Goal: Navigation & Orientation: Understand site structure

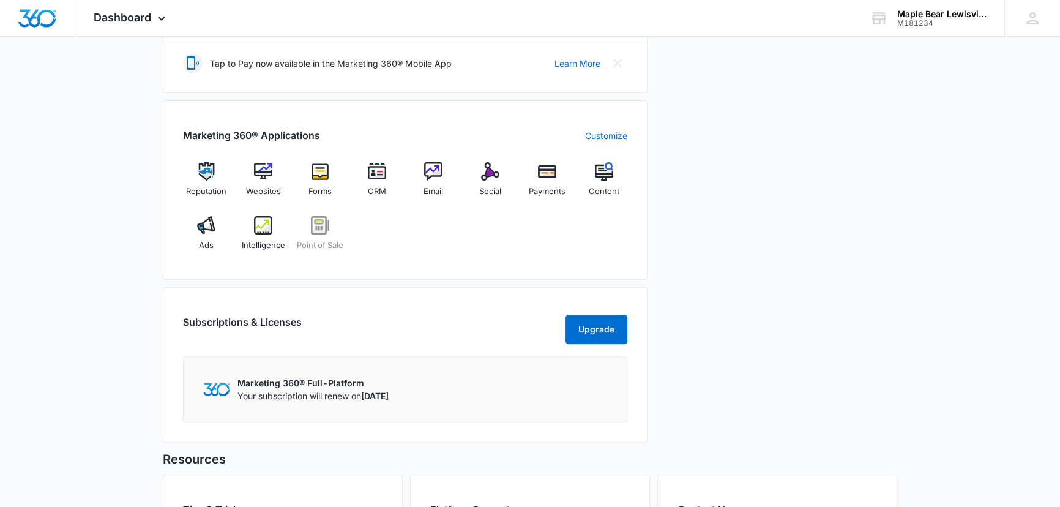
scroll to position [388, 0]
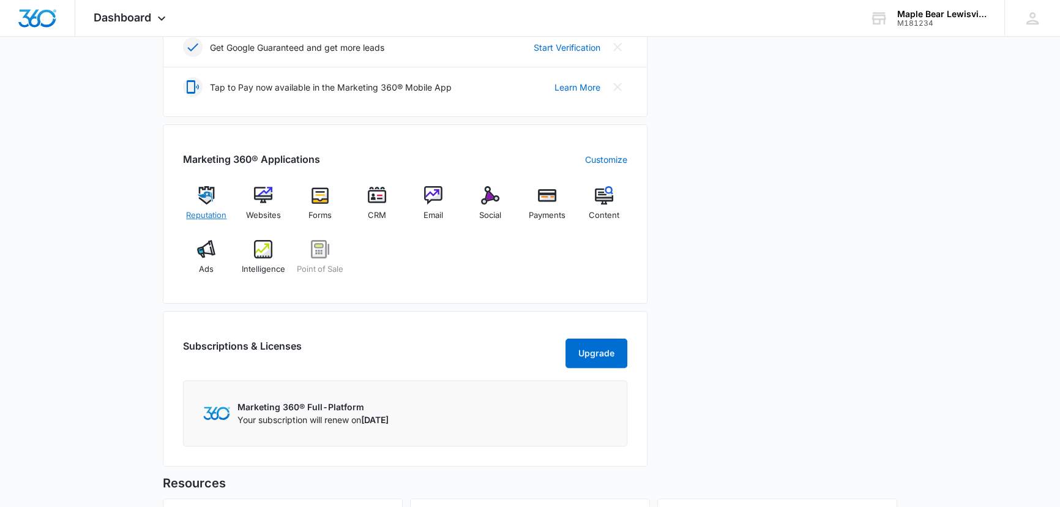
click at [211, 197] on img at bounding box center [206, 195] width 18 height 18
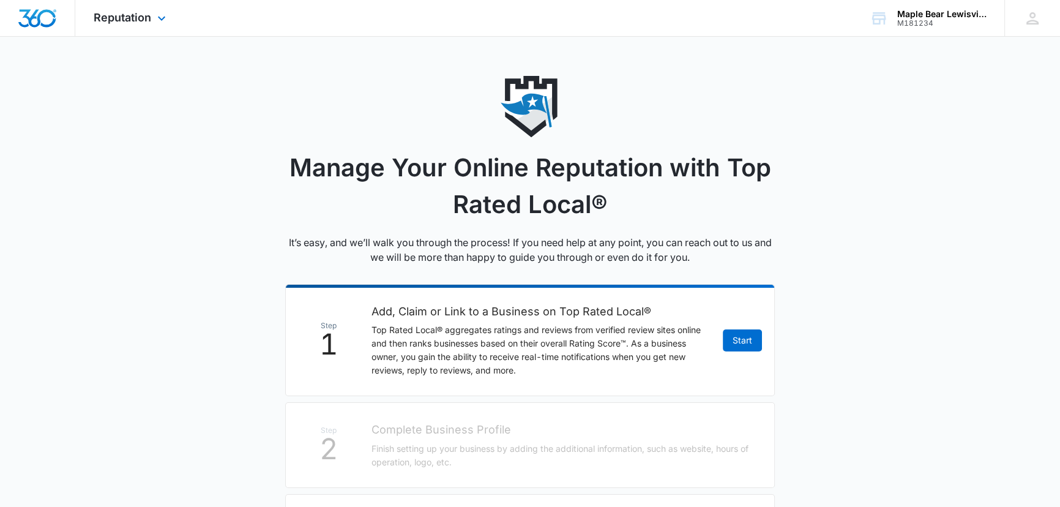
click at [116, 7] on div "Reputation Apps Reputation Websites Forms CRM Email Social Payments POS Content…" at bounding box center [131, 18] width 112 height 36
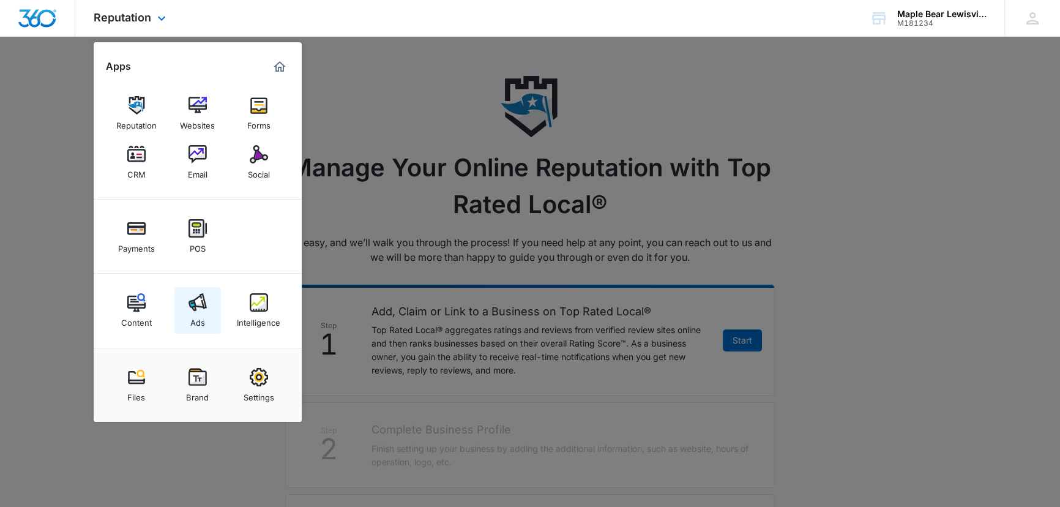
click at [203, 305] on img at bounding box center [197, 302] width 18 height 18
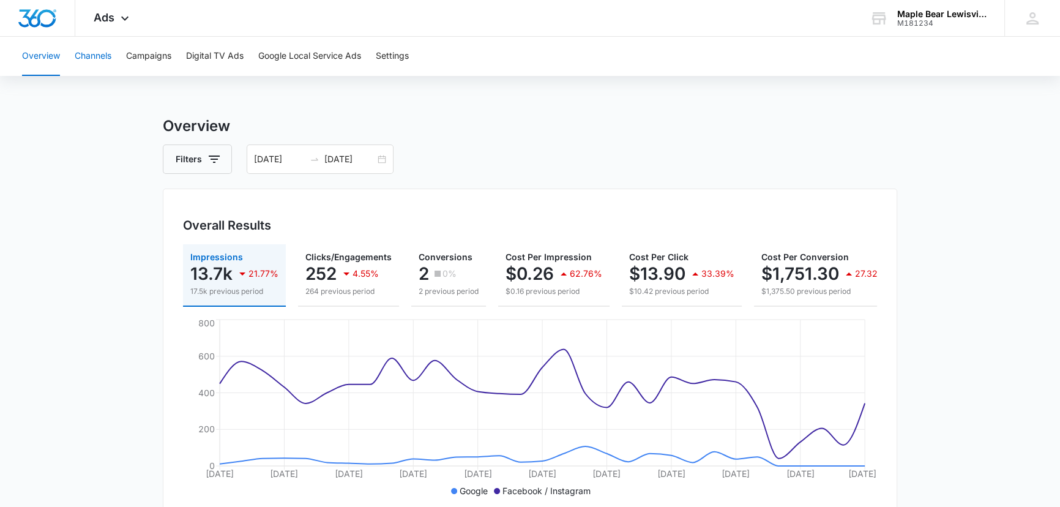
click at [106, 48] on button "Channels" at bounding box center [93, 56] width 37 height 39
click at [138, 58] on button "Campaigns" at bounding box center [148, 56] width 45 height 39
click at [195, 59] on button "Digital TV Ads" at bounding box center [215, 56] width 58 height 39
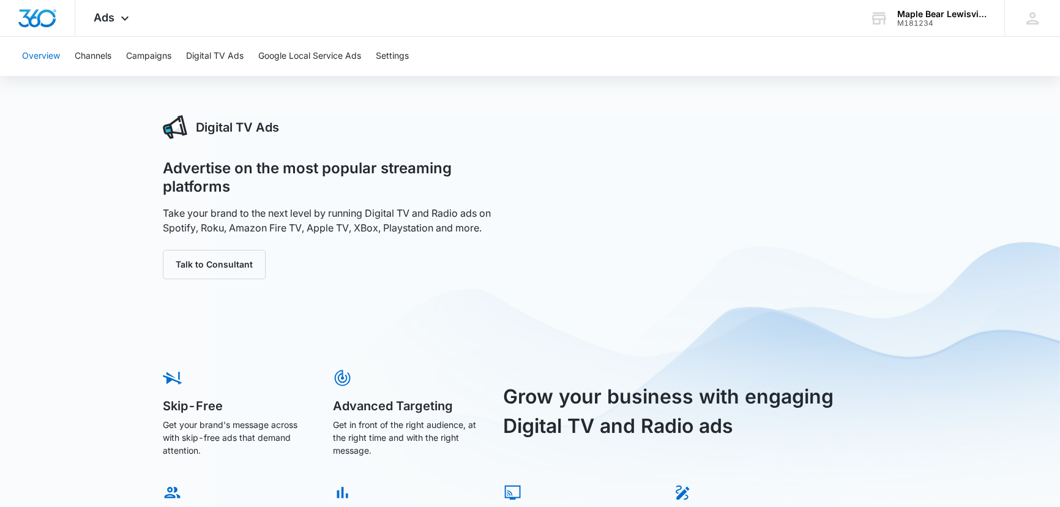
click at [46, 50] on button "Overview" at bounding box center [41, 56] width 38 height 39
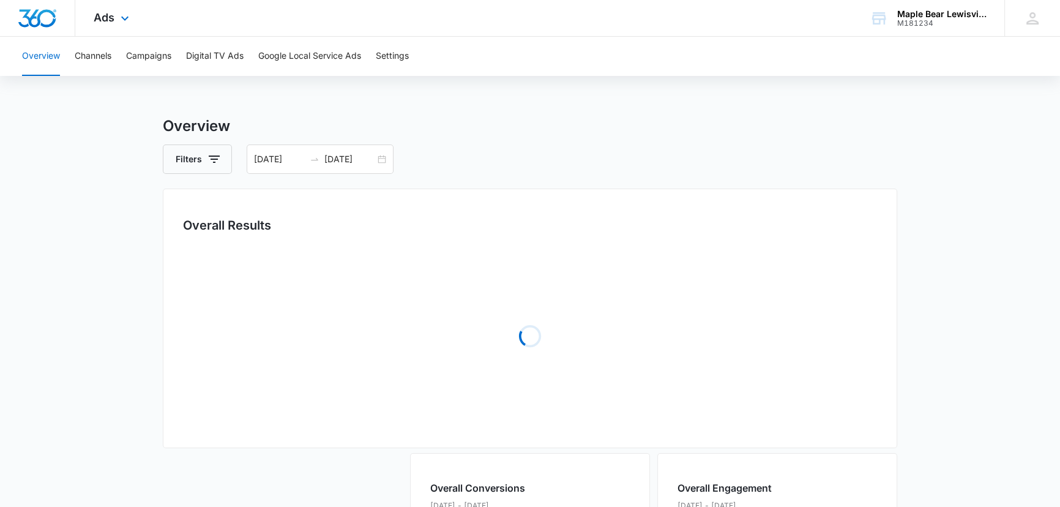
click at [111, 9] on div "Ads Apps Reputation Websites Forms CRM Email Social Payments POS Content Ads In…" at bounding box center [112, 18] width 75 height 36
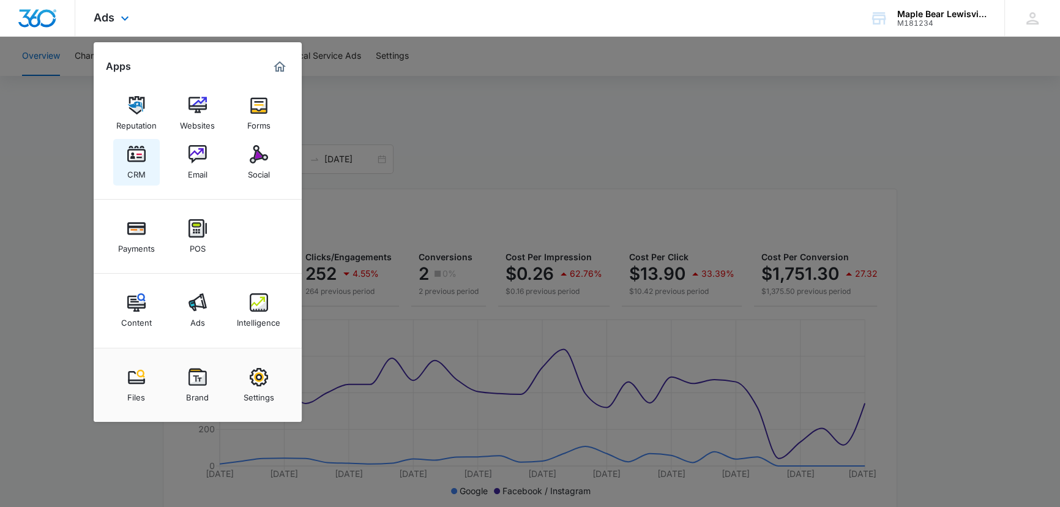
click at [139, 154] on img at bounding box center [136, 154] width 18 height 18
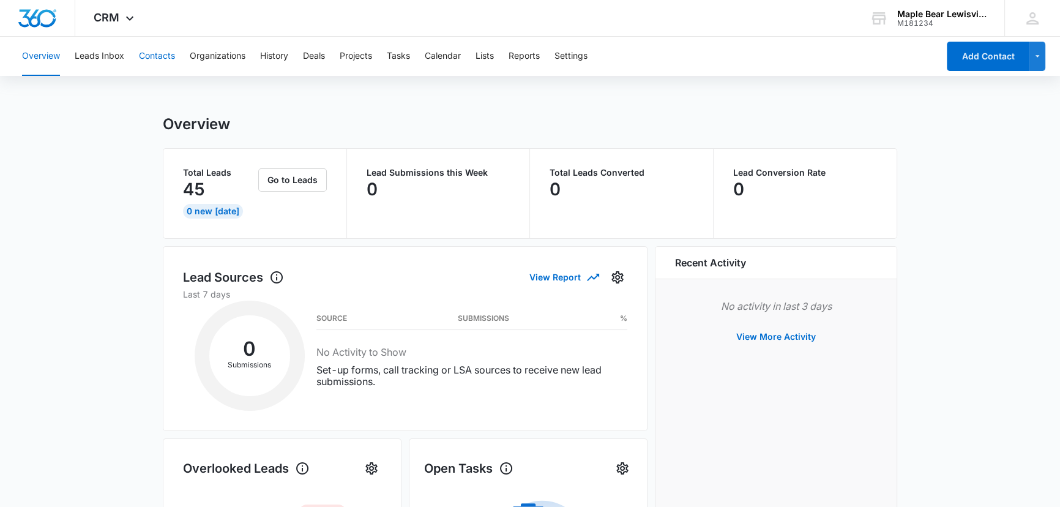
click at [151, 60] on button "Contacts" at bounding box center [157, 56] width 36 height 39
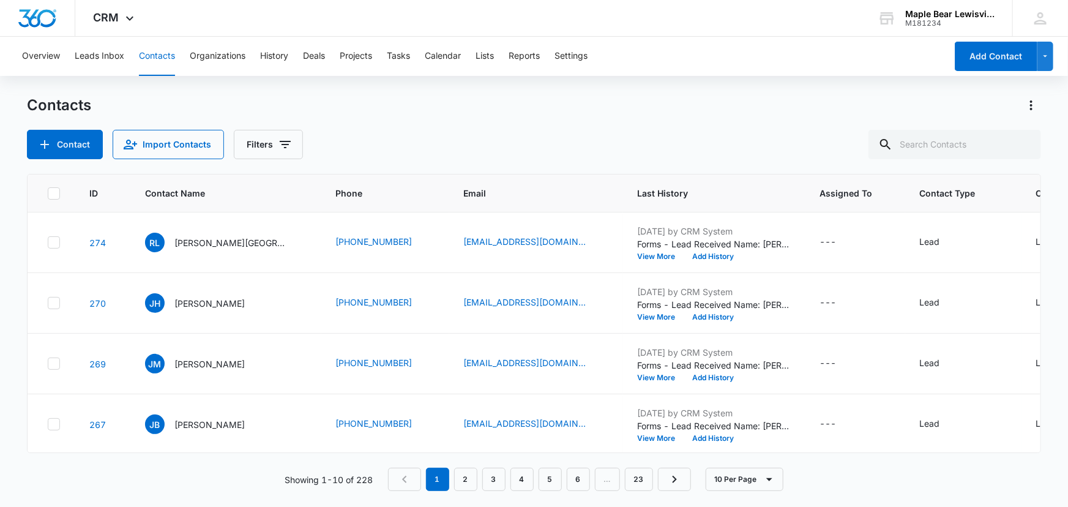
click at [55, 195] on icon at bounding box center [53, 193] width 11 height 11
click at [48, 193] on input "checkbox" at bounding box center [47, 193] width 1 height 1
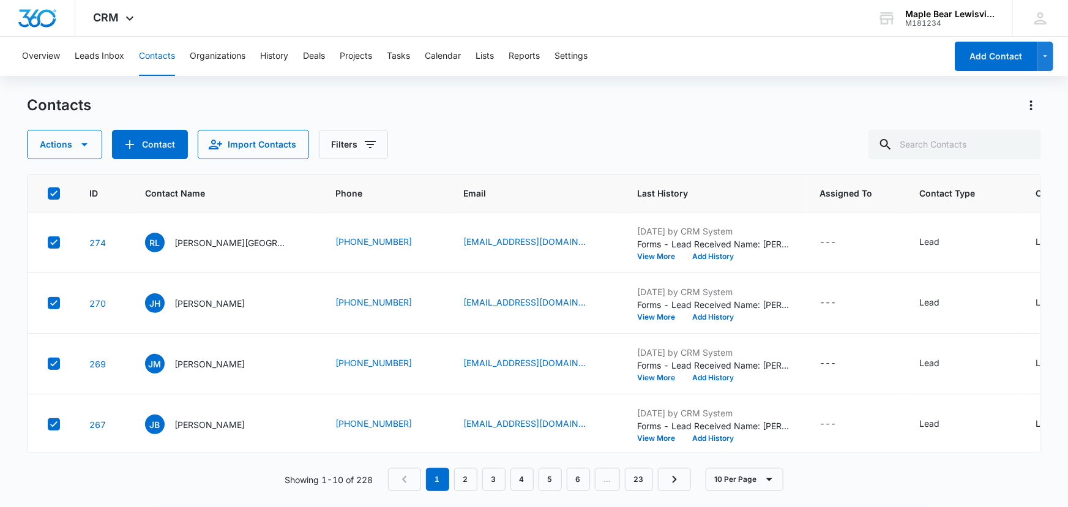
click at [56, 192] on icon at bounding box center [53, 193] width 11 height 11
click at [48, 193] on input "checkbox" at bounding box center [47, 193] width 1 height 1
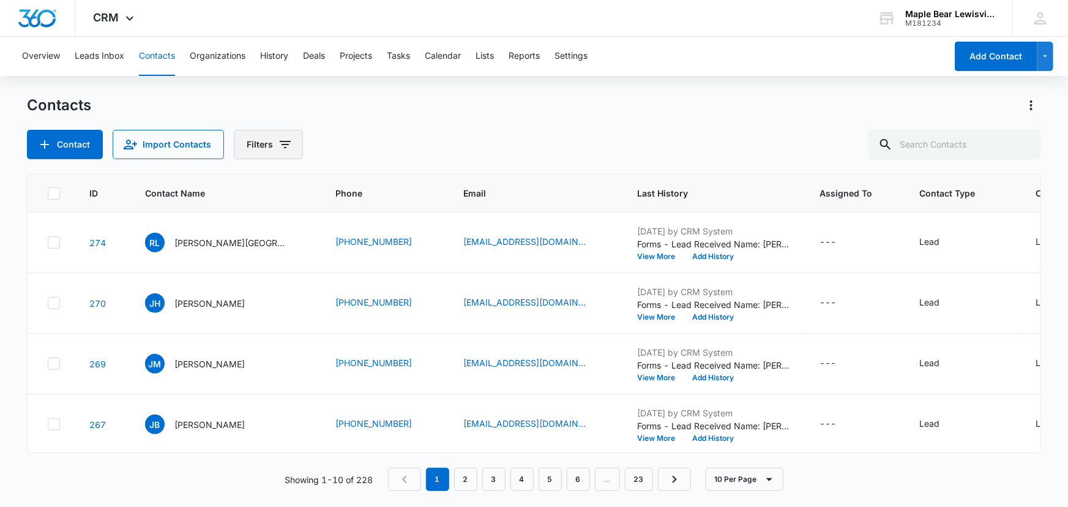
click at [278, 143] on icon "Filters" at bounding box center [285, 144] width 15 height 15
click at [559, 91] on div "Overview Leads Inbox Contacts Organizations History Deals Projects Tasks Calend…" at bounding box center [534, 271] width 1068 height 469
click at [1025, 103] on icon "Actions" at bounding box center [1031, 105] width 15 height 15
click at [758, 111] on div "Contacts" at bounding box center [534, 105] width 1015 height 20
click at [129, 16] on icon at bounding box center [129, 21] width 15 height 15
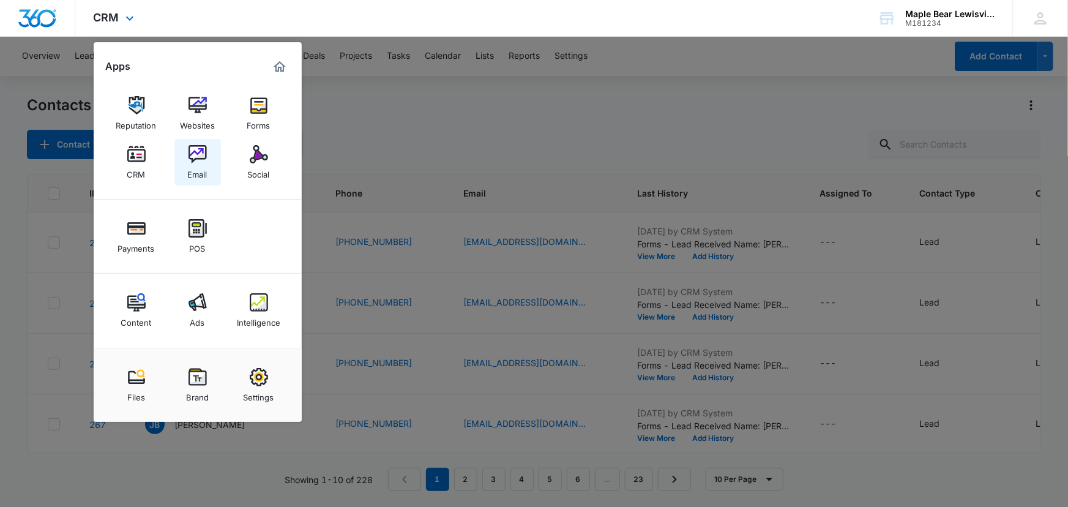
click at [202, 155] on img at bounding box center [197, 154] width 18 height 18
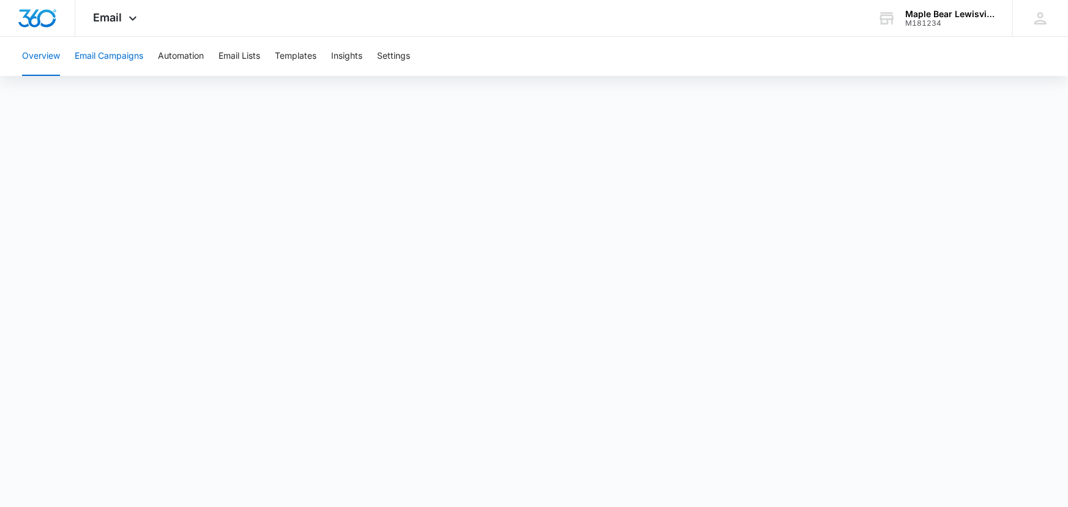
click at [110, 56] on button "Email Campaigns" at bounding box center [109, 56] width 69 height 39
click at [121, 12] on span "Email" at bounding box center [108, 17] width 29 height 13
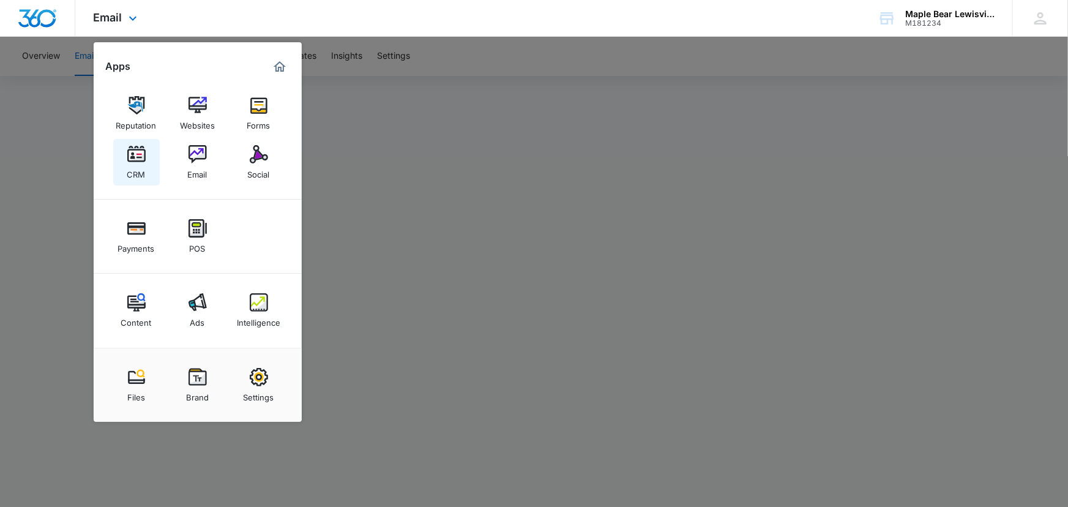
click at [138, 147] on img at bounding box center [136, 154] width 18 height 18
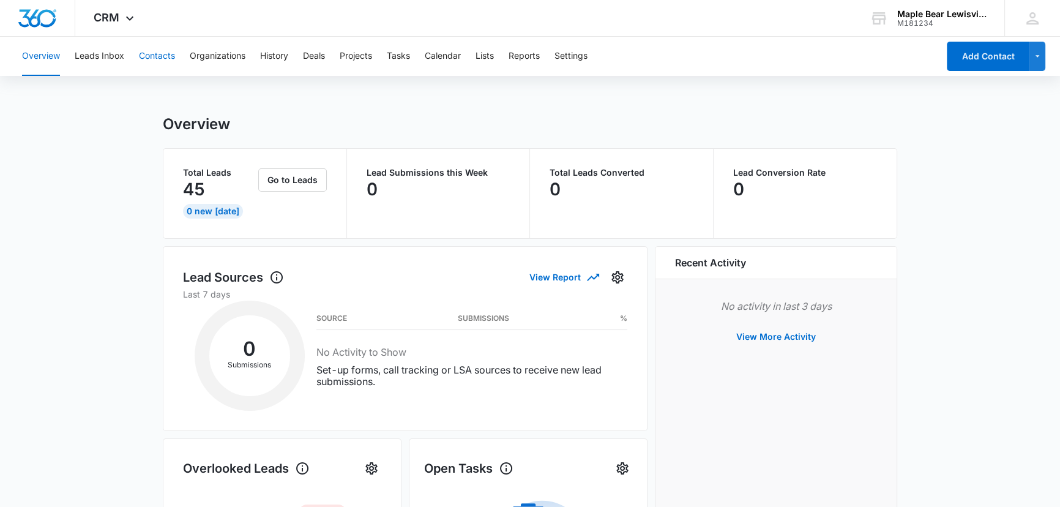
click at [155, 55] on button "Contacts" at bounding box center [157, 56] width 36 height 39
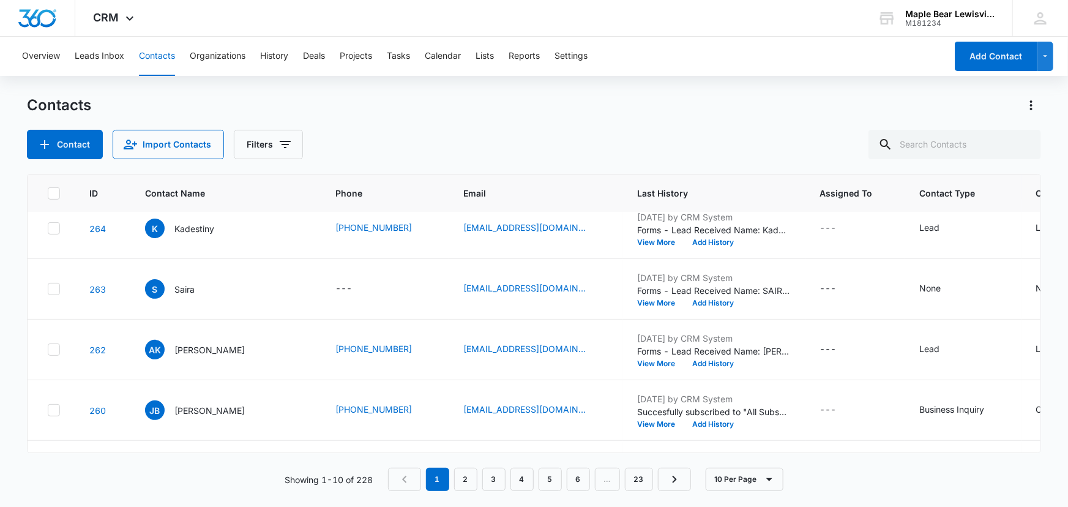
scroll to position [373, 0]
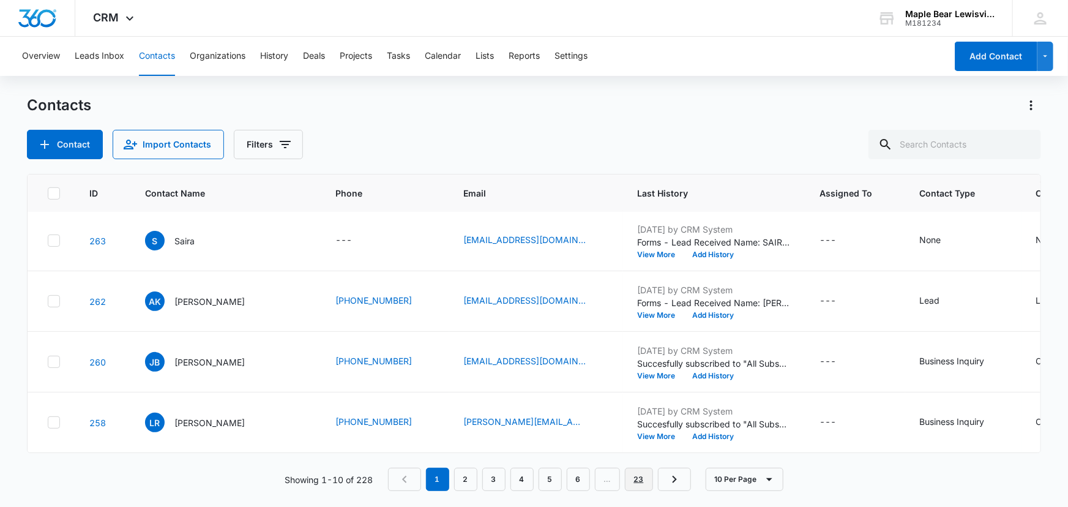
click at [643, 482] on link "23" at bounding box center [639, 479] width 28 height 23
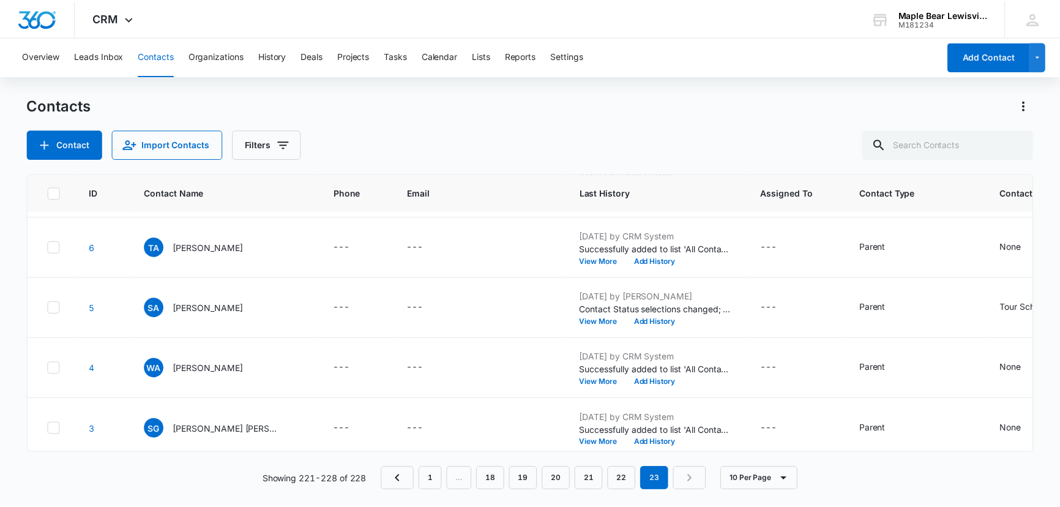
scroll to position [119, 0]
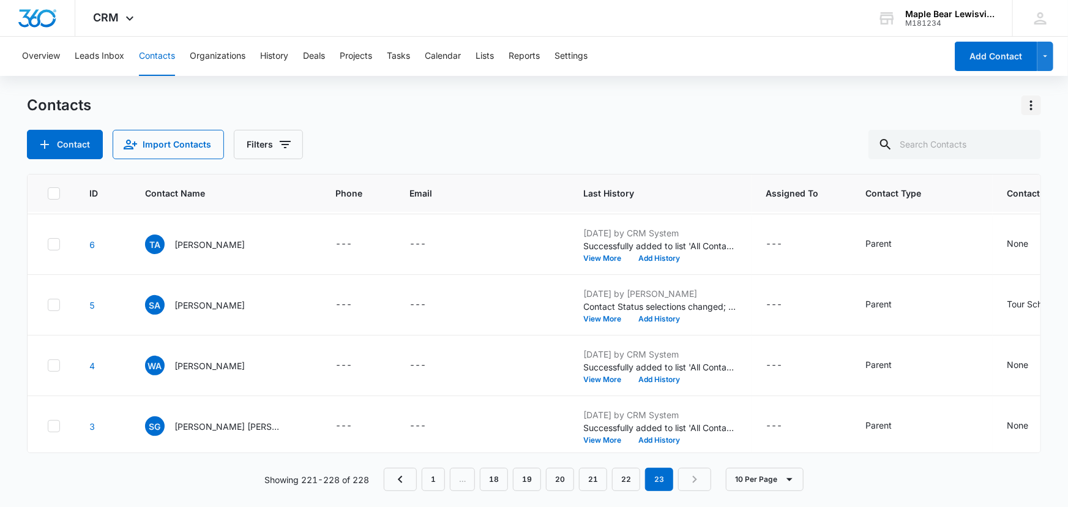
click at [1022, 104] on button "Actions" at bounding box center [1031, 105] width 20 height 20
click at [701, 98] on div "Contacts Choose Columns Import Contacts Export All Contacts Customize Contacts" at bounding box center [534, 105] width 1015 height 20
click at [45, 24] on img "Dashboard" at bounding box center [37, 18] width 39 height 18
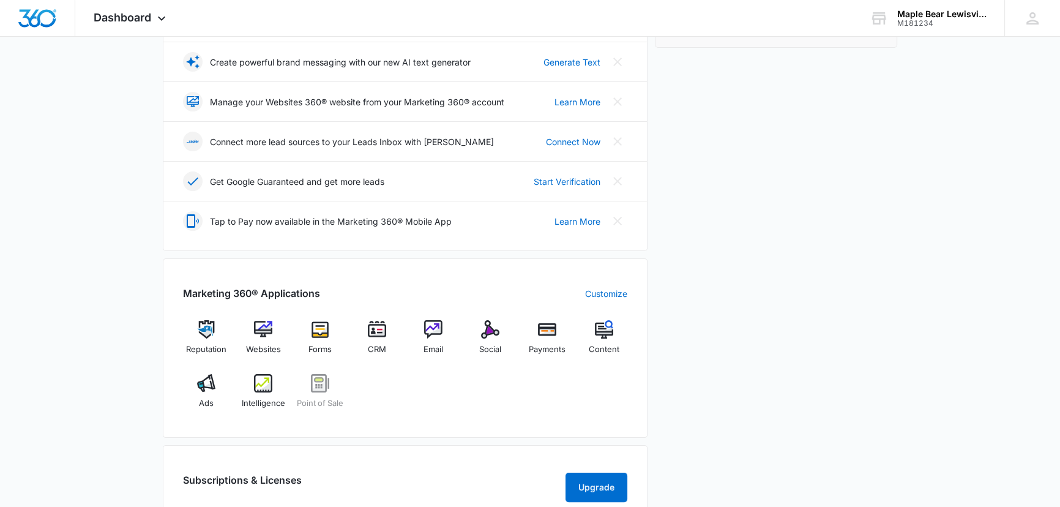
scroll to position [250, 0]
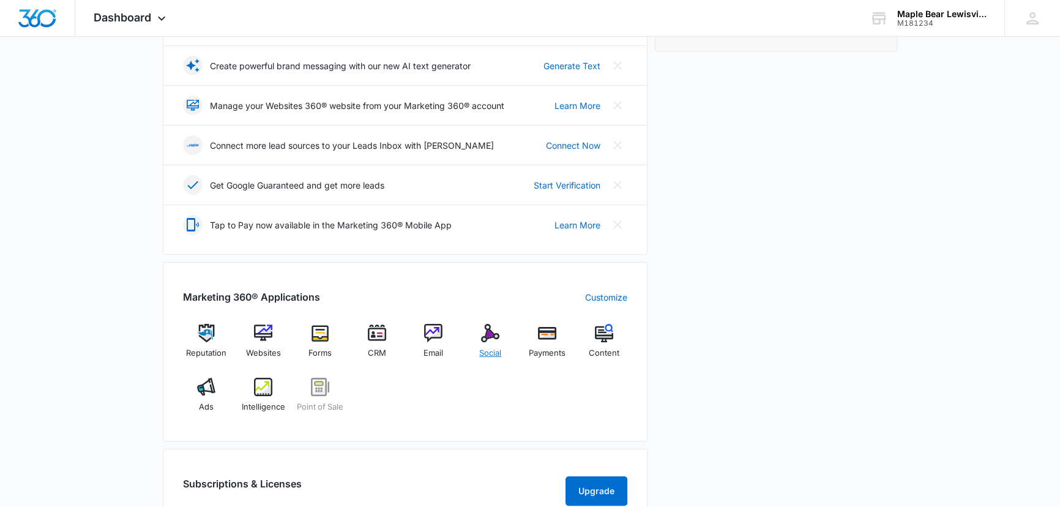
click at [497, 337] on img at bounding box center [490, 333] width 18 height 18
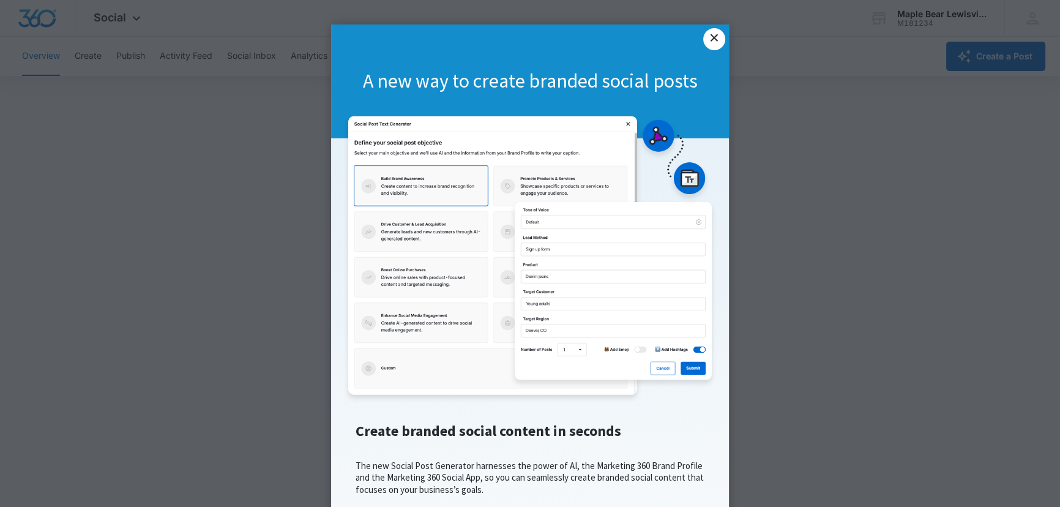
click at [709, 31] on link "×" at bounding box center [714, 39] width 22 height 22
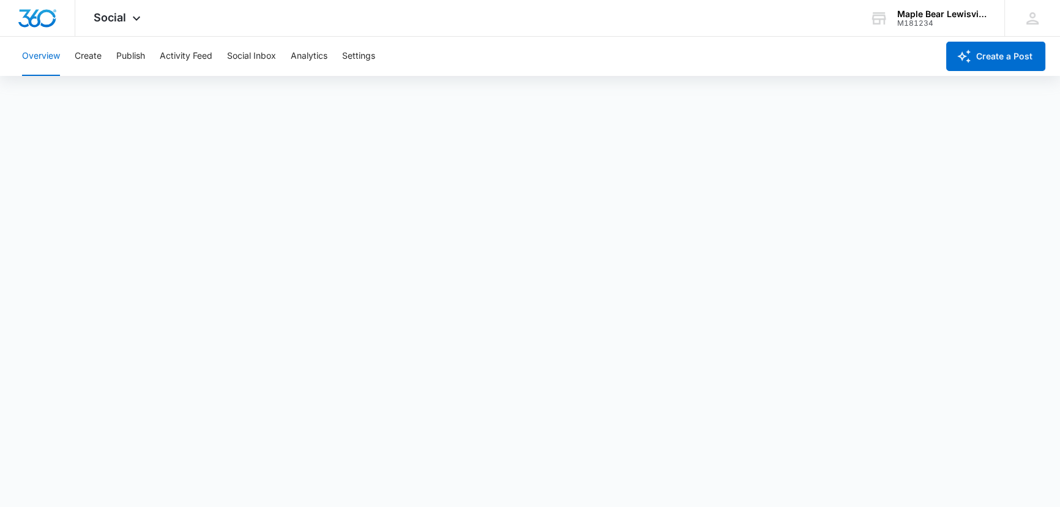
scroll to position [3, 0]
click at [129, 17] on icon at bounding box center [136, 21] width 15 height 15
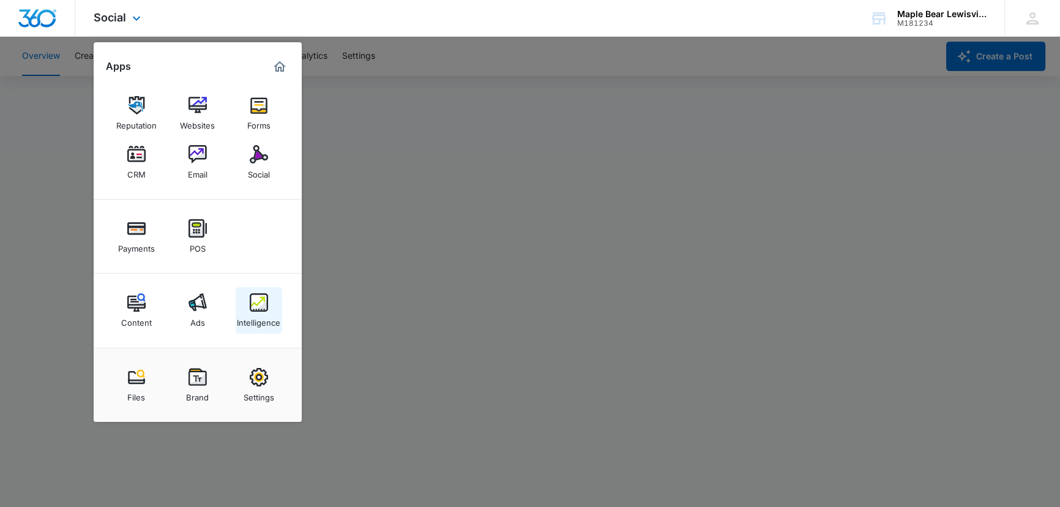
click at [267, 296] on img at bounding box center [259, 302] width 18 height 18
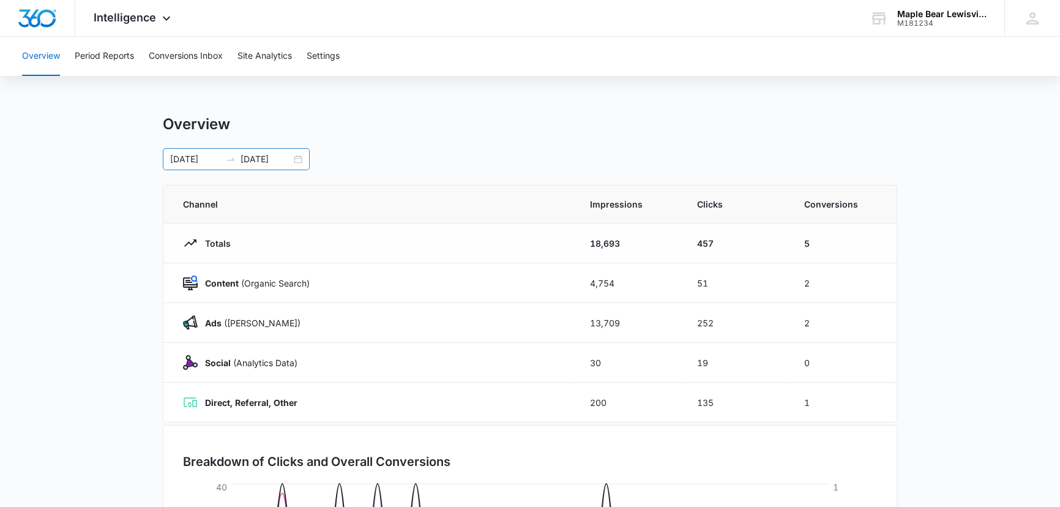
click at [300, 155] on div "[DATE] [DATE]" at bounding box center [236, 159] width 147 height 22
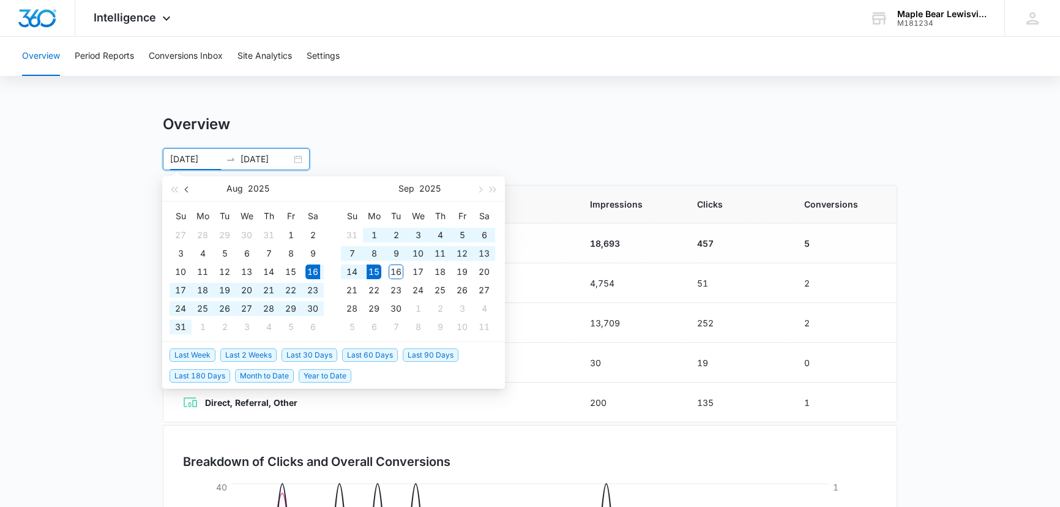
click at [184, 193] on button "button" at bounding box center [187, 188] width 13 height 24
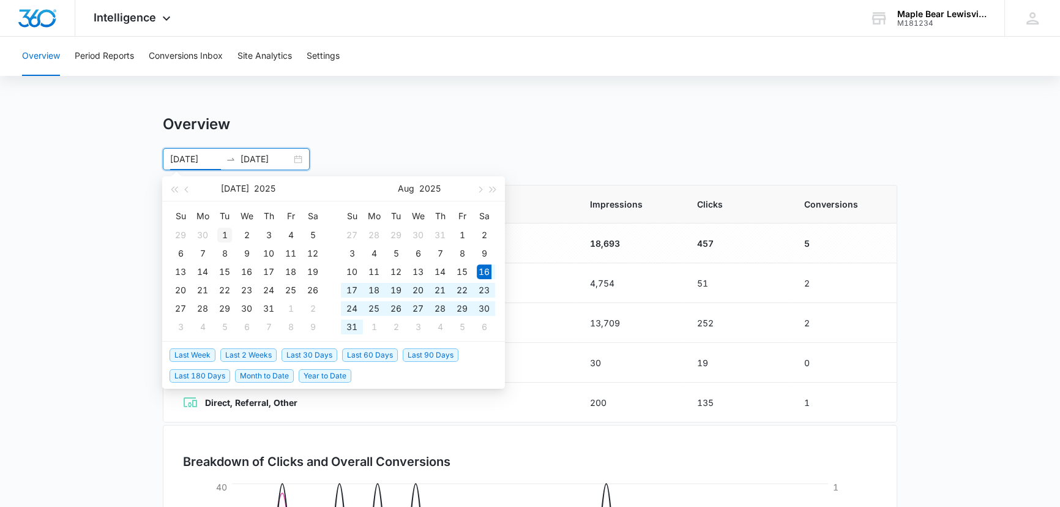
type input "[DATE]"
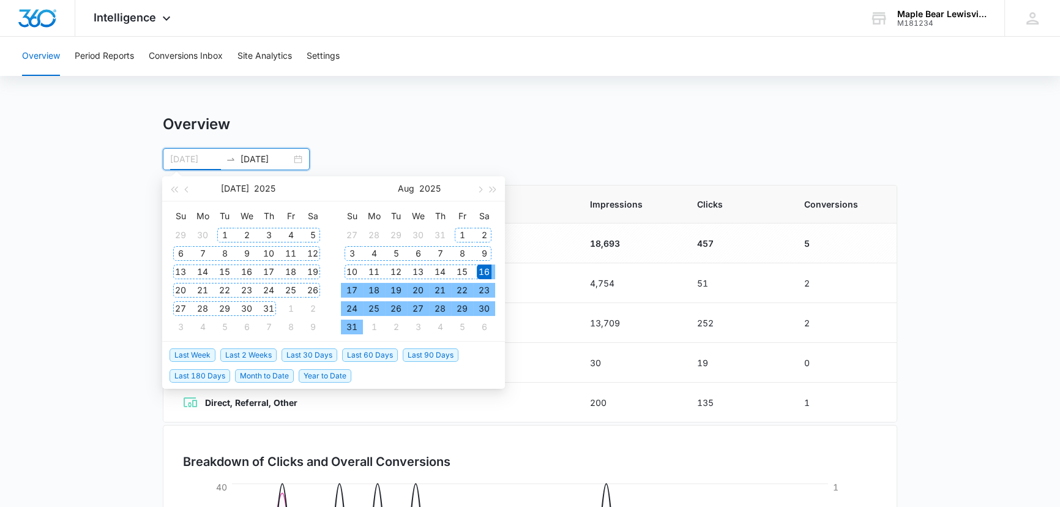
click at [223, 228] on div "1" at bounding box center [224, 235] width 15 height 15
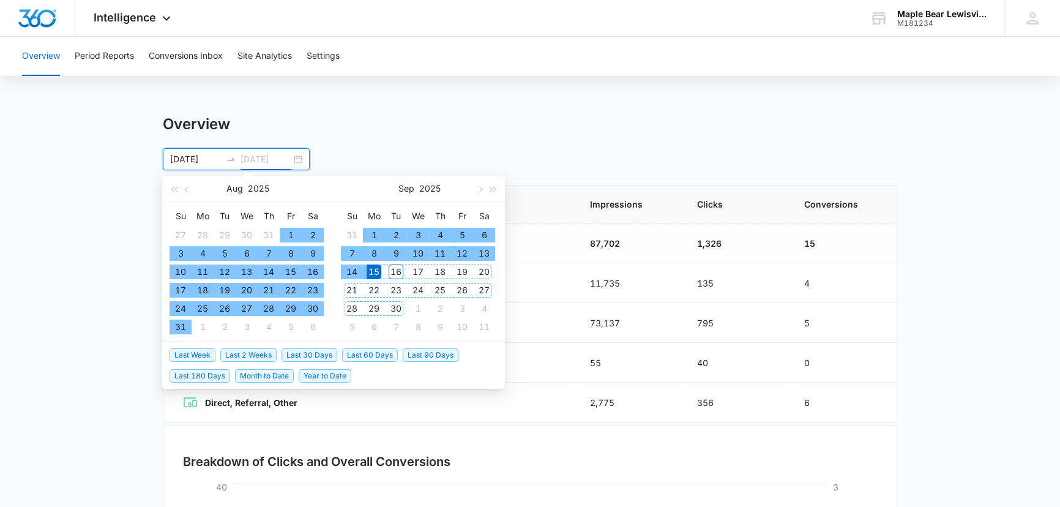
type input "[DATE]"
click at [378, 269] on div "15" at bounding box center [374, 271] width 15 height 15
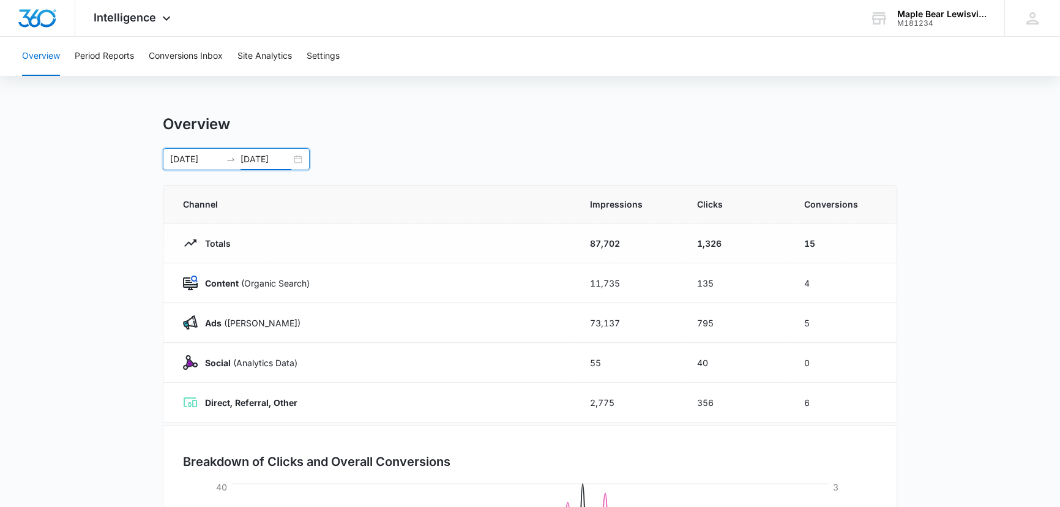
click at [193, 155] on input "[DATE]" at bounding box center [195, 158] width 51 height 13
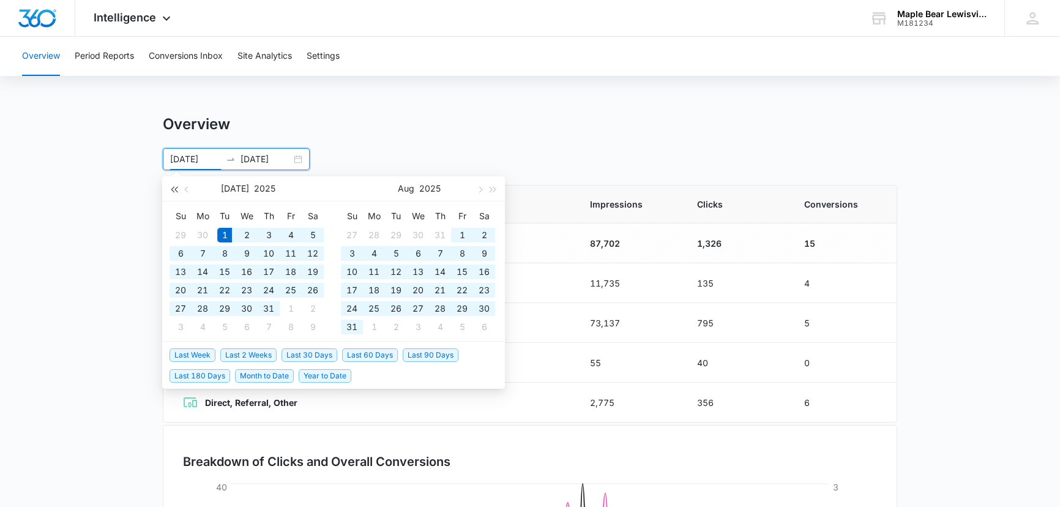
click at [173, 188] on span "button" at bounding box center [174, 189] width 6 height 6
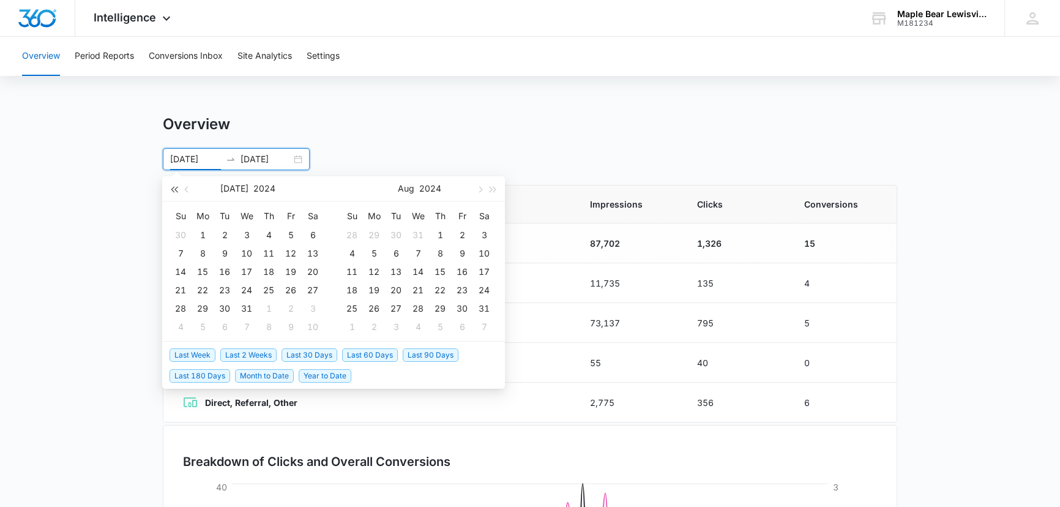
click at [173, 188] on span "button" at bounding box center [174, 189] width 6 height 6
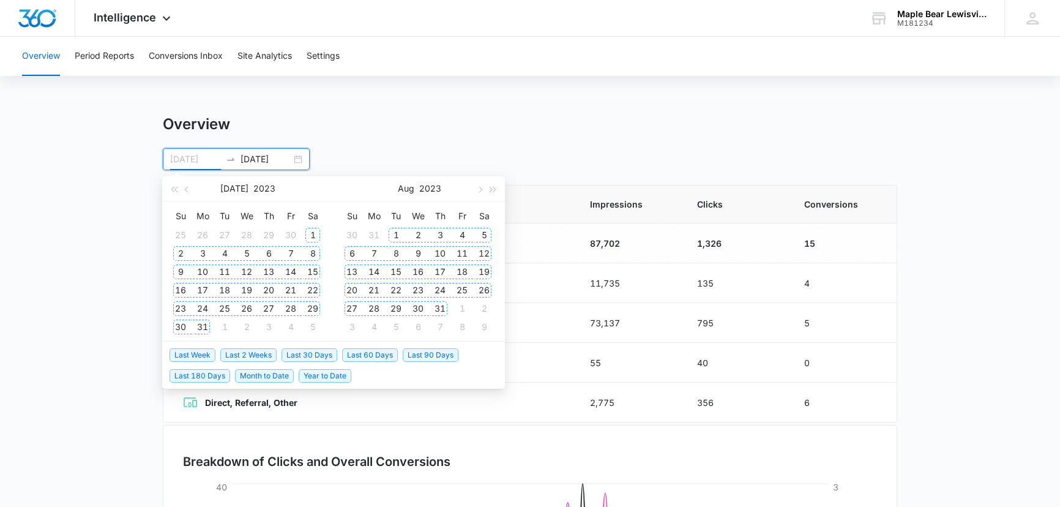
click at [315, 234] on div "1" at bounding box center [312, 235] width 15 height 15
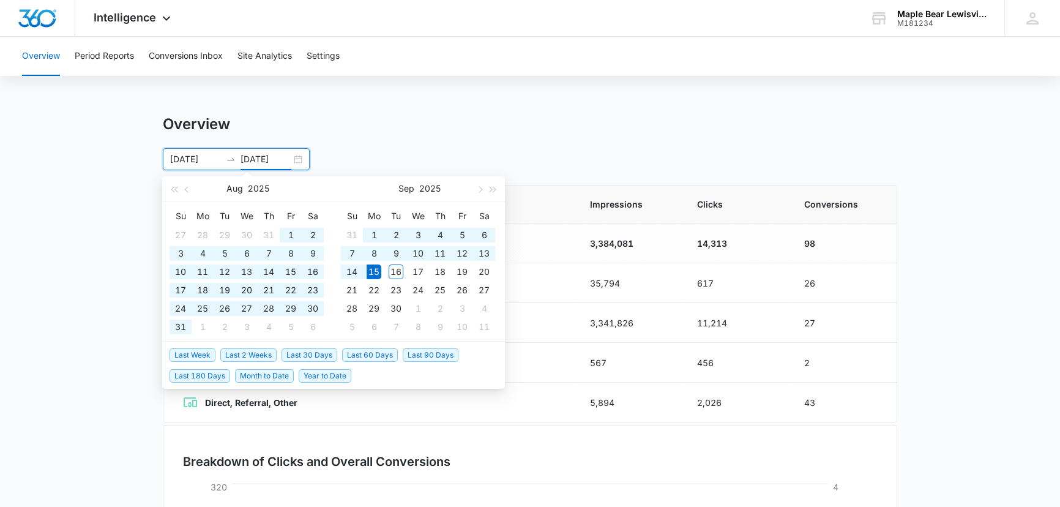
click at [441, 100] on div "Overview Period Reports Conversions Inbox Site Analytics Settings Overview [DAT…" at bounding box center [530, 397] width 1060 height 721
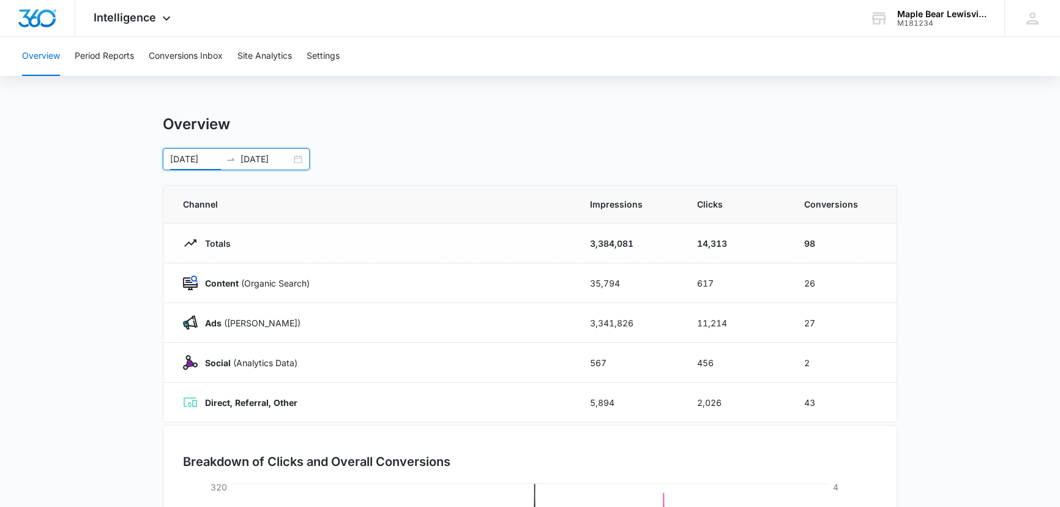
click at [198, 154] on input "[DATE]" at bounding box center [195, 158] width 51 height 13
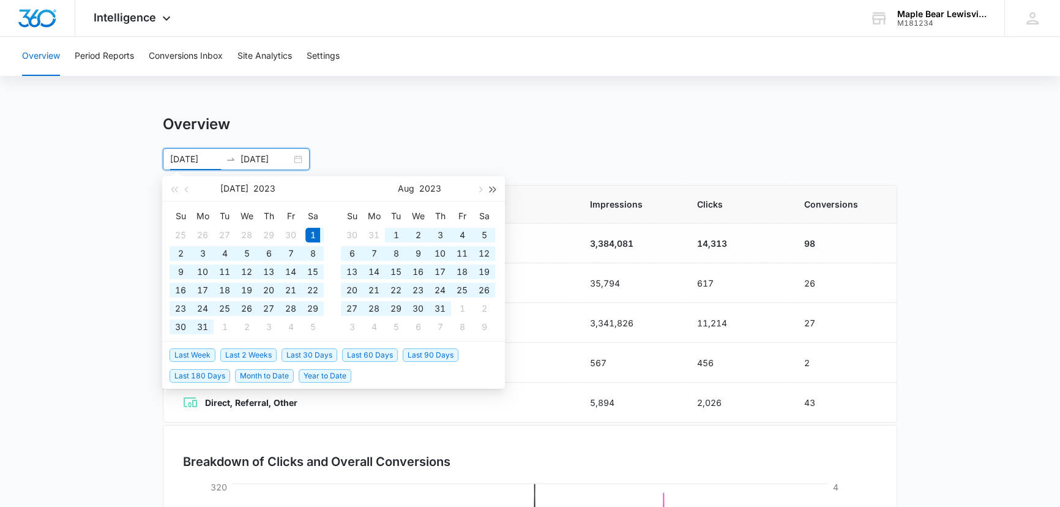
click at [496, 187] on button "button" at bounding box center [493, 188] width 13 height 24
type input "[DATE]"
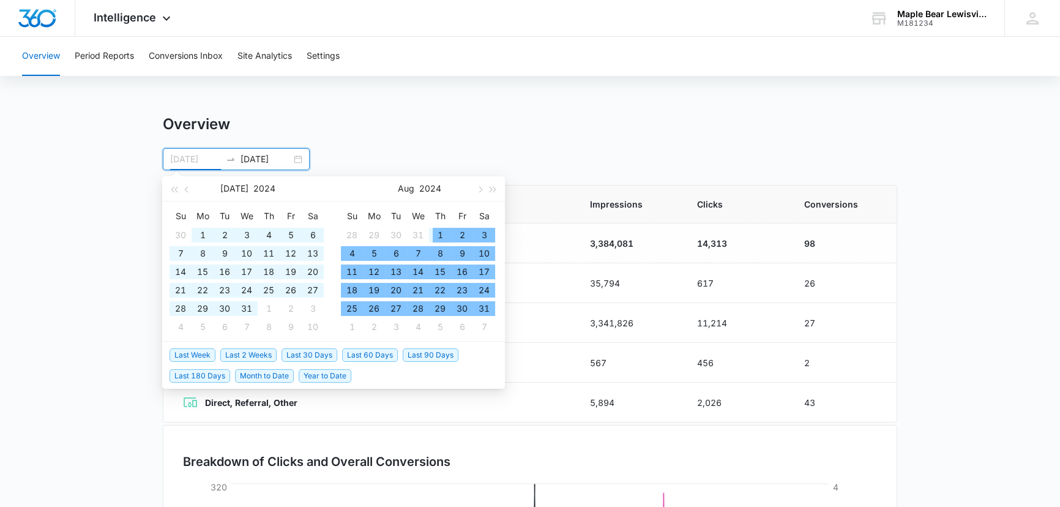
click at [438, 231] on div "1" at bounding box center [440, 235] width 15 height 15
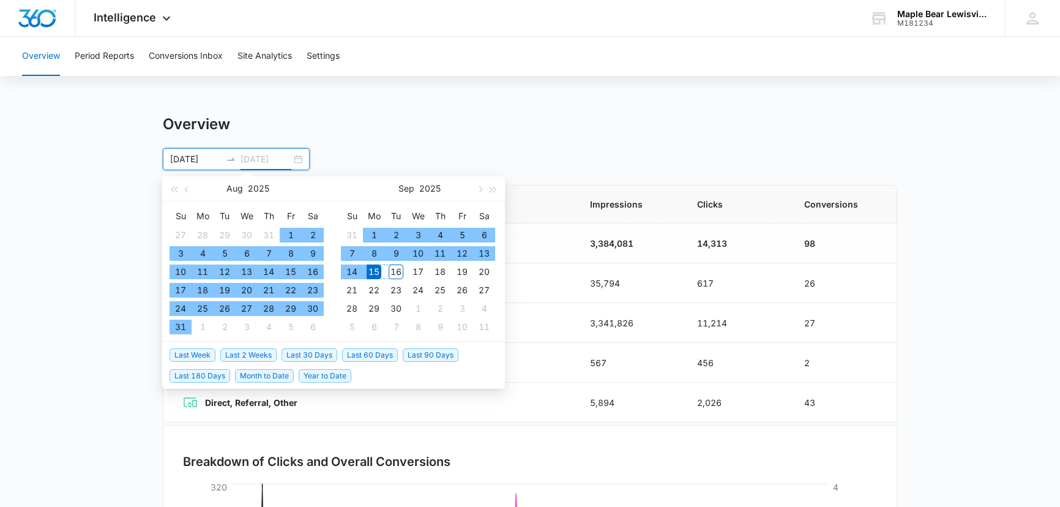
type input "[DATE]"
click at [371, 269] on div "15" at bounding box center [374, 271] width 15 height 15
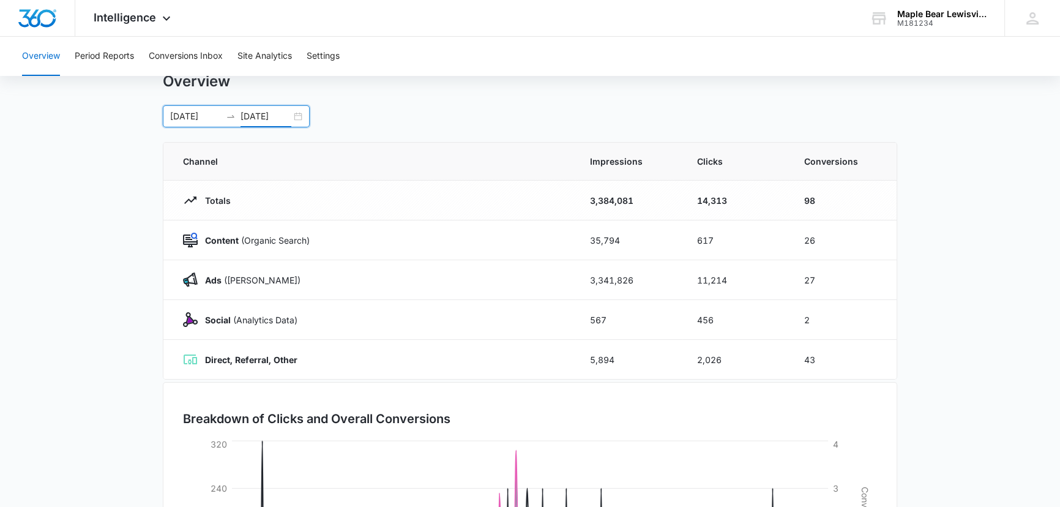
scroll to position [41, 0]
click at [967, 256] on main "Overview [DATE] [DATE] [DATE] Su Mo Tu We Th Fr Sa 27 28 29 30 31 1 2 3 4 5 6 7…" at bounding box center [530, 395] width 1060 height 643
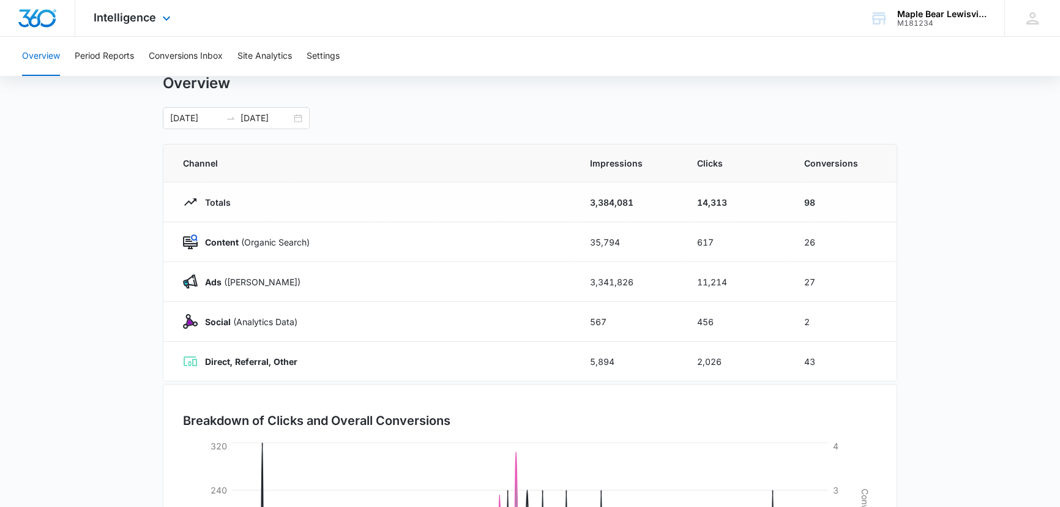
click at [57, 10] on div at bounding box center [37, 18] width 75 height 36
click at [155, 11] on div "Intelligence Apps Reputation Websites Forms CRM Email Social Payments POS Conte…" at bounding box center [133, 18] width 117 height 36
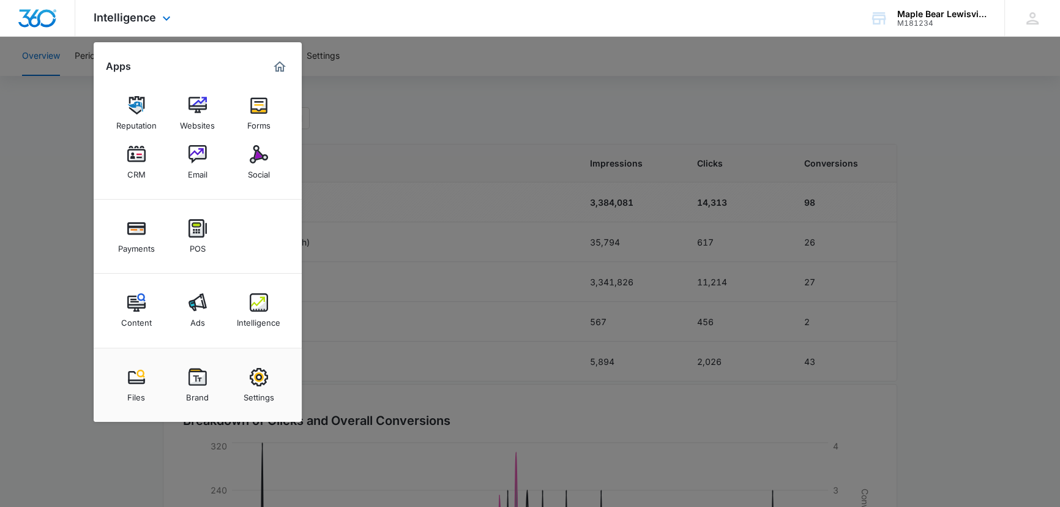
scroll to position [67, 0]
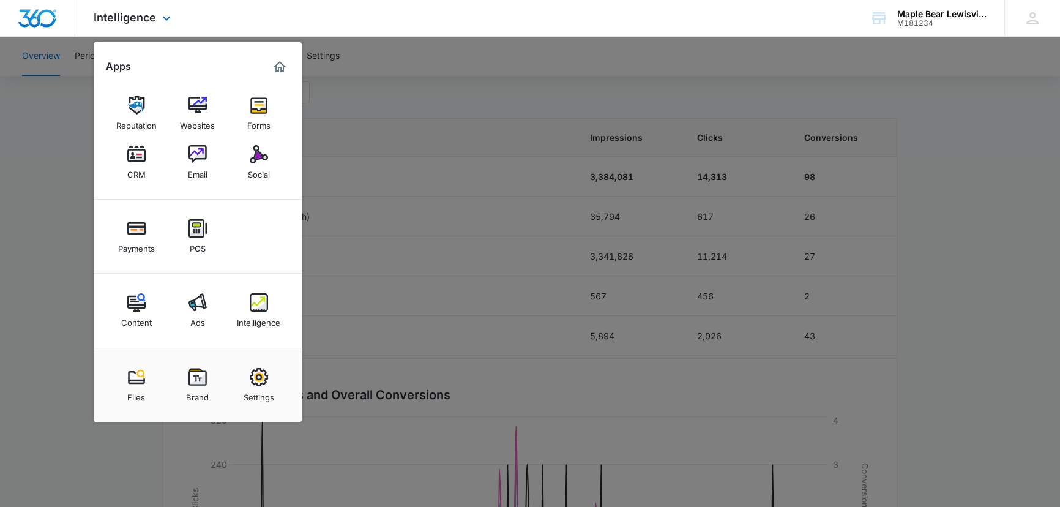
click at [286, 66] on img "Marketing 360® Dashboard" at bounding box center [279, 66] width 15 height 15
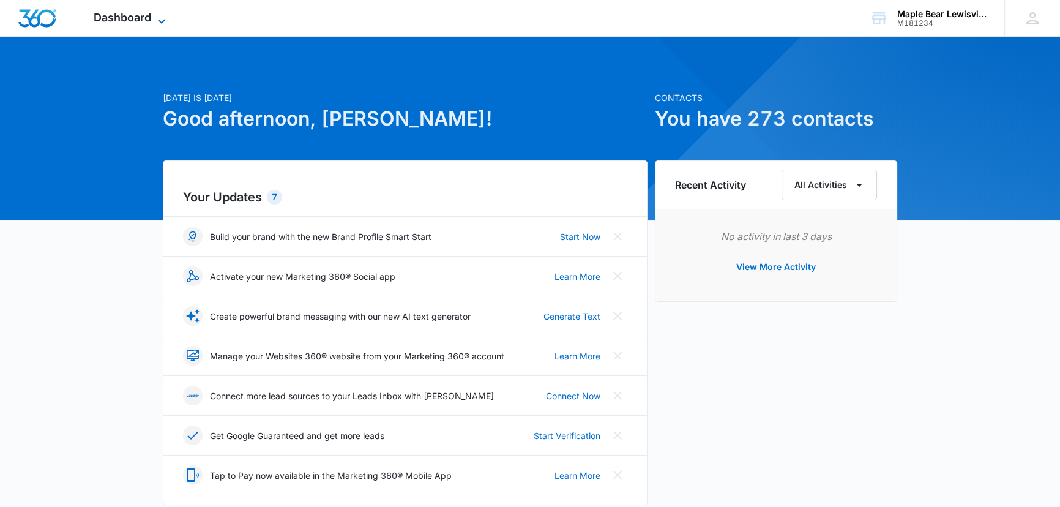
click at [129, 22] on span "Dashboard" at bounding box center [123, 17] width 58 height 13
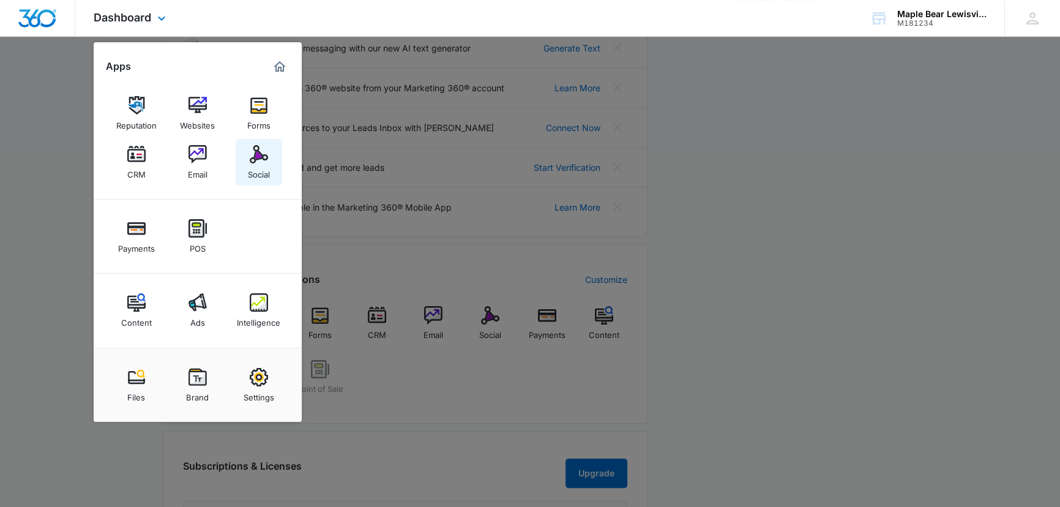
scroll to position [269, 0]
click at [258, 319] on div "Intelligence" at bounding box center [258, 320] width 43 height 16
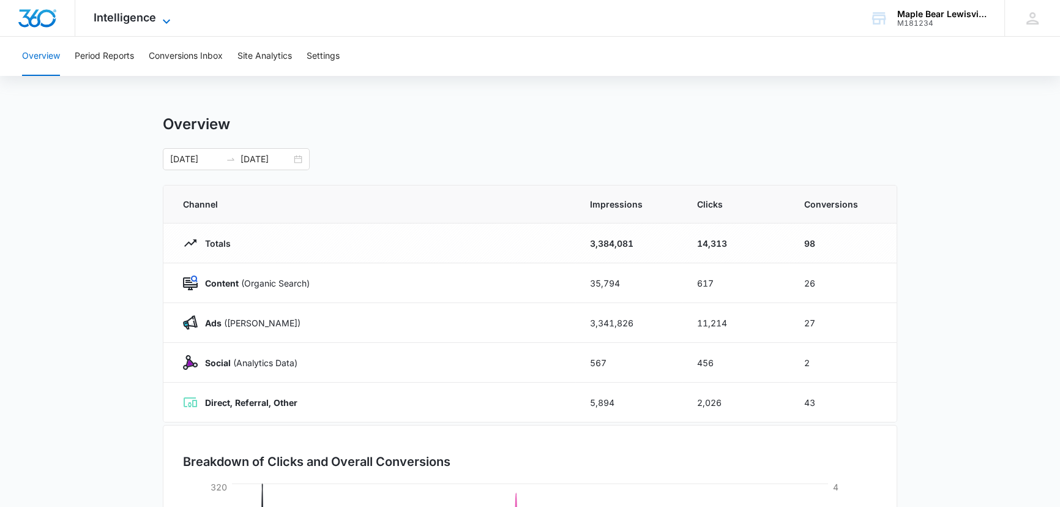
click at [116, 20] on span "Intelligence" at bounding box center [125, 17] width 62 height 13
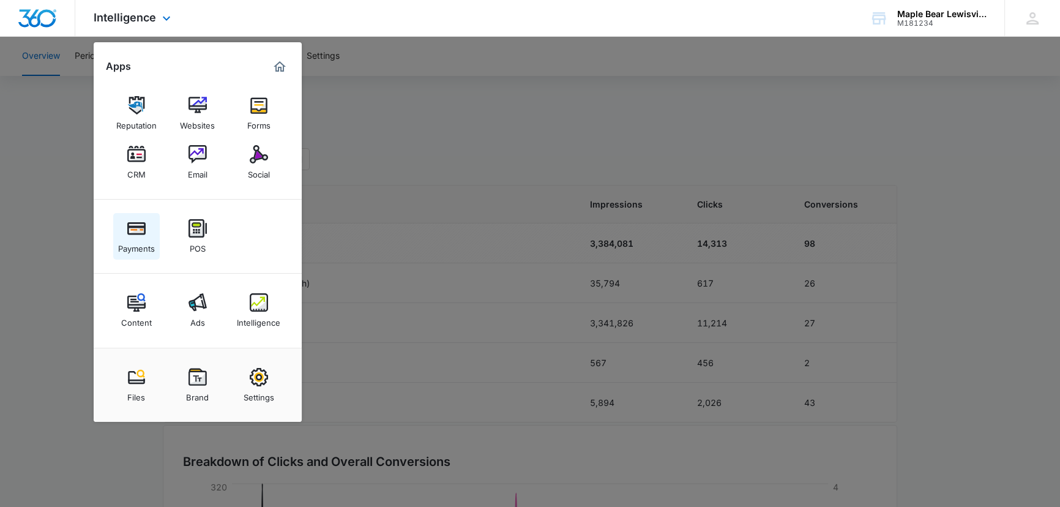
click at [137, 238] on div "Payments" at bounding box center [136, 245] width 37 height 16
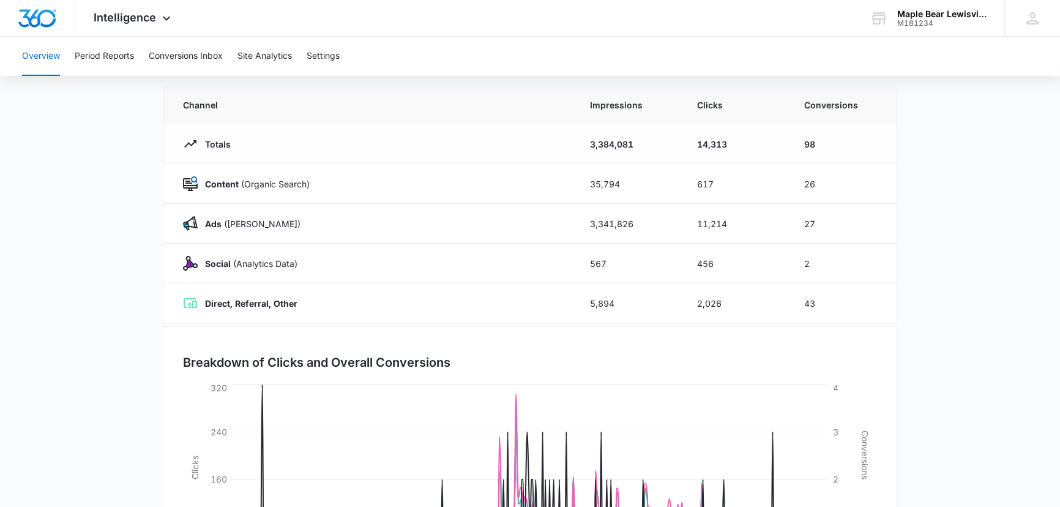
scroll to position [250, 0]
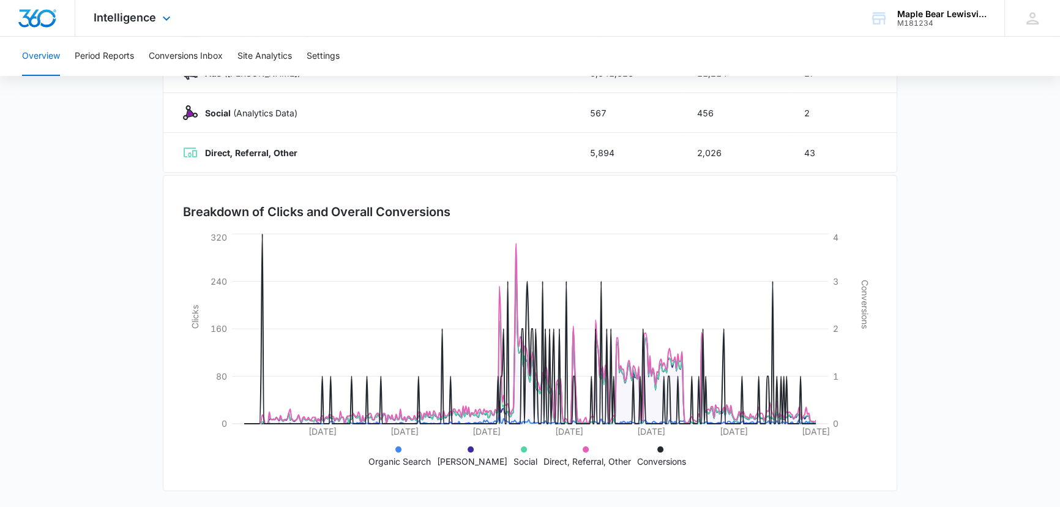
click at [45, 17] on img "Dashboard" at bounding box center [37, 18] width 39 height 18
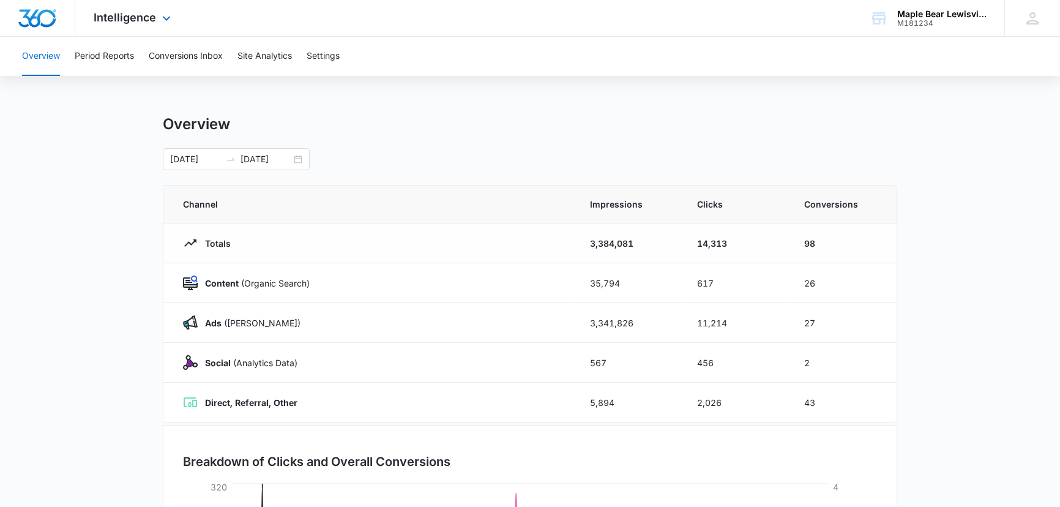
click at [45, 17] on img "Dashboard" at bounding box center [37, 18] width 39 height 18
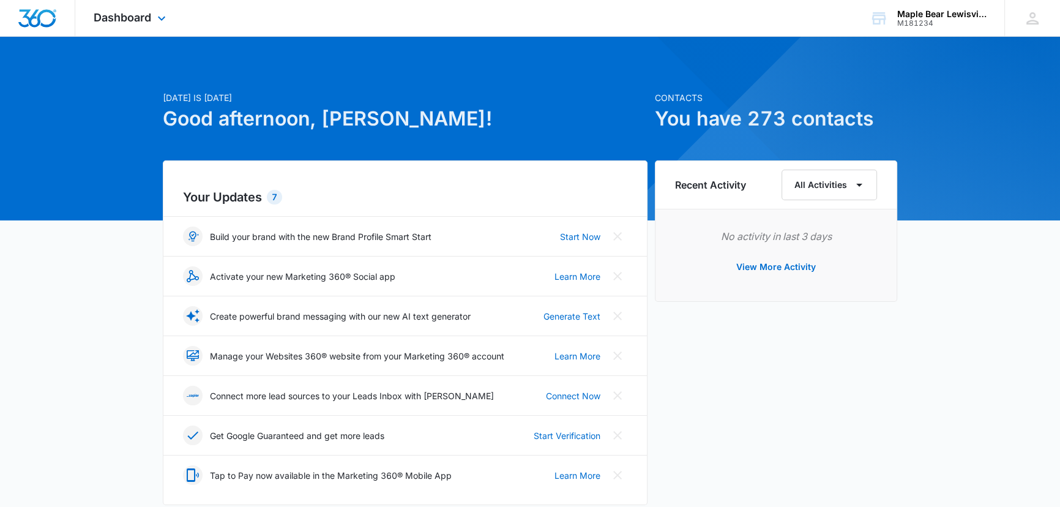
click at [153, 28] on div "Dashboard Apps Reputation Websites Forms CRM Email Social Payments POS Content …" at bounding box center [131, 18] width 112 height 36
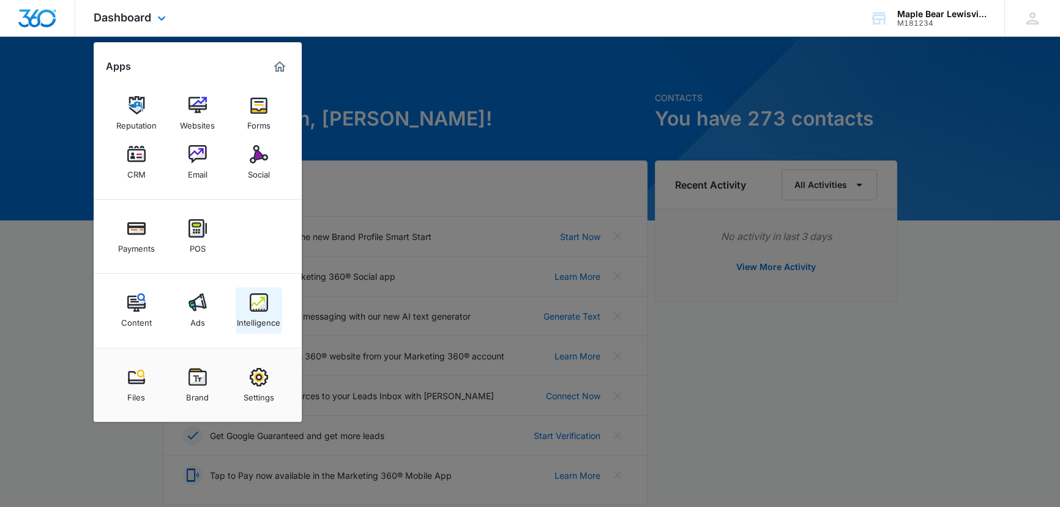
click at [258, 308] on img at bounding box center [259, 302] width 18 height 18
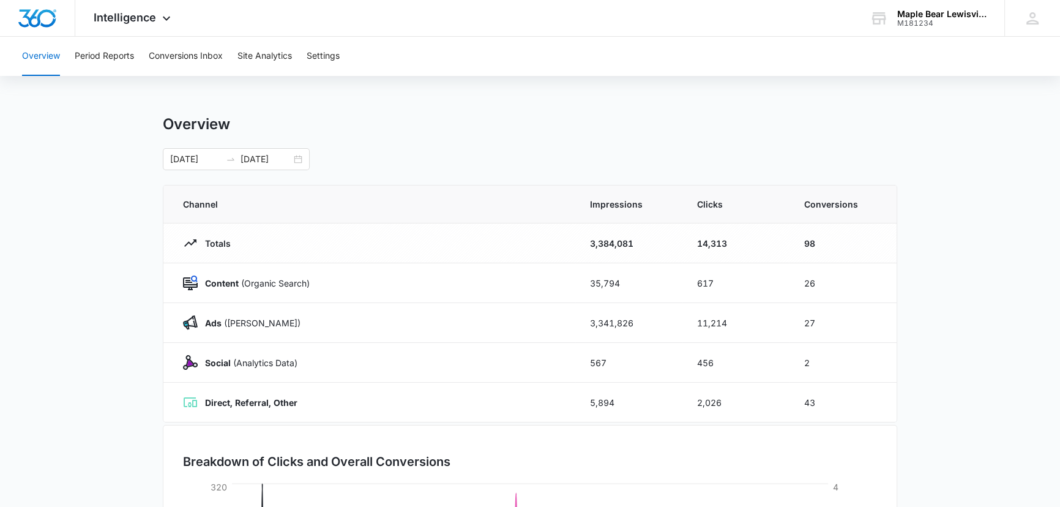
click at [110, 254] on main "Overview 08/01/2024 09/15/2025 Channel Impressions Clicks Conversions Totals 3,…" at bounding box center [530, 436] width 1060 height 643
click at [138, 20] on span "Intelligence" at bounding box center [125, 17] width 62 height 13
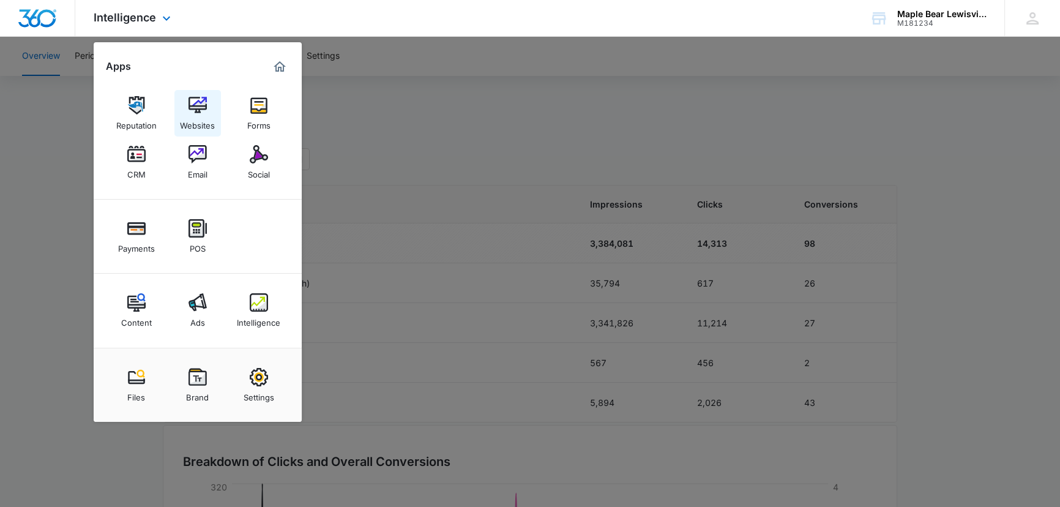
click at [192, 109] on img at bounding box center [197, 105] width 18 height 18
